Goal: Navigation & Orientation: Go to known website

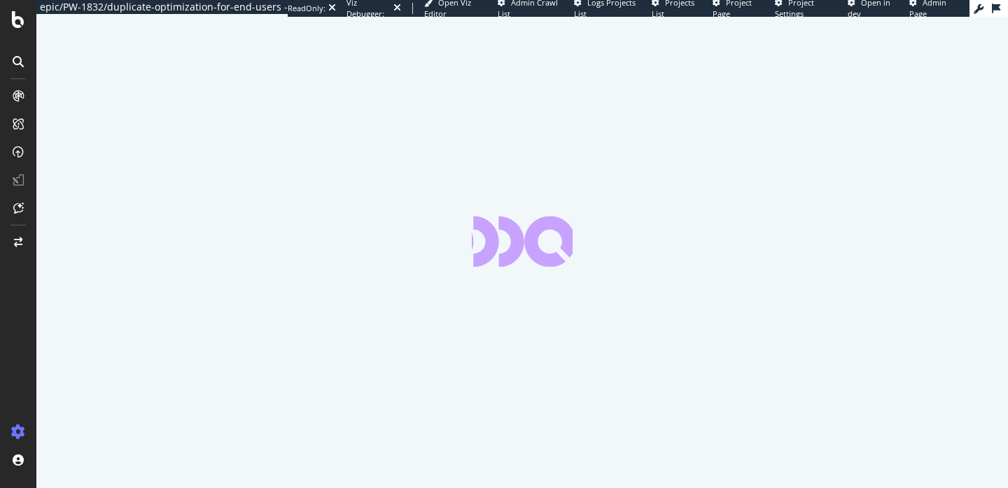
click at [928, 10] on div "epic/PW-1832/duplicate-optimization-for-end-users - ReadOnly: Viz Debugger: Ope…" at bounding box center [504, 244] width 1008 height 488
click at [928, 10] on link "Admin Page" at bounding box center [934, 8] width 50 height 22
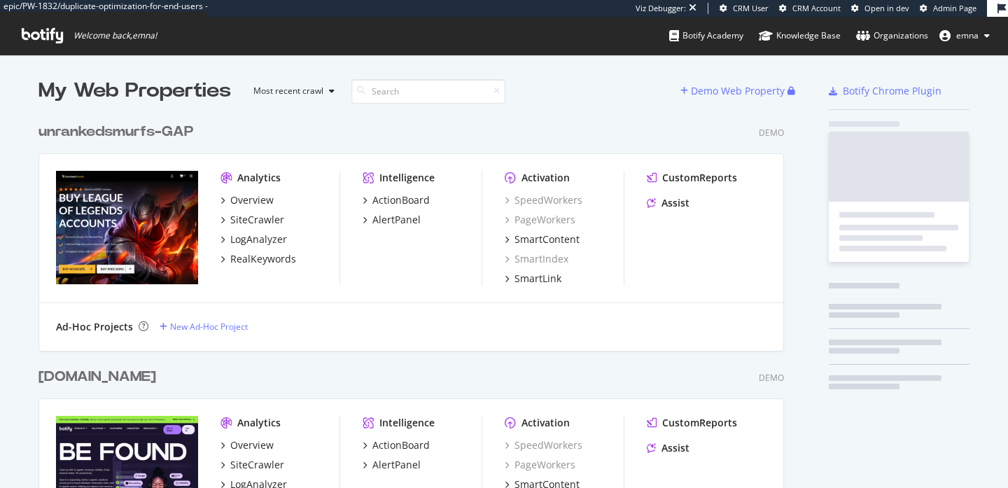
scroll to position [3129, 757]
